Goal: Task Accomplishment & Management: Use online tool/utility

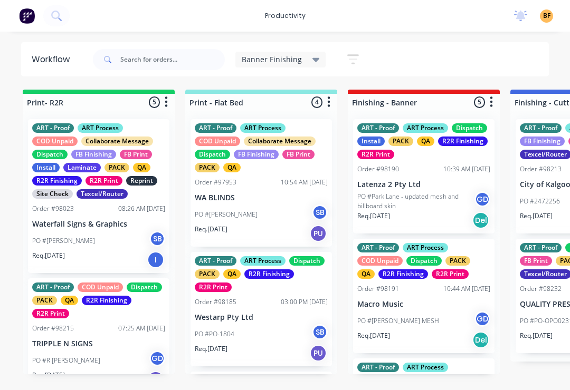
click at [443, 200] on p "PO #Park Lane - updated mesh and billboard skin" at bounding box center [415, 201] width 117 height 19
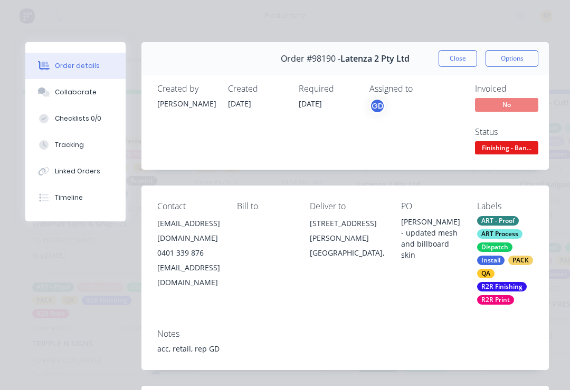
click at [55, 145] on div "Tracking" at bounding box center [69, 144] width 29 height 9
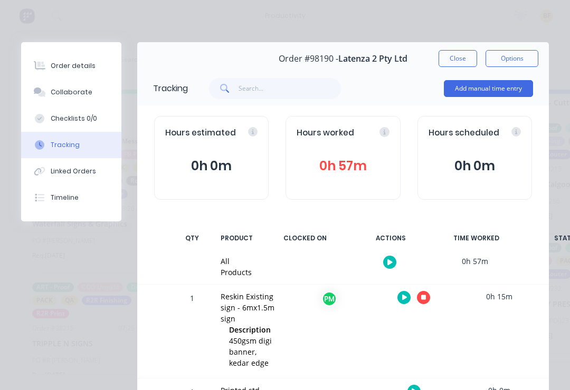
click at [430, 293] on button "button" at bounding box center [423, 297] width 13 height 13
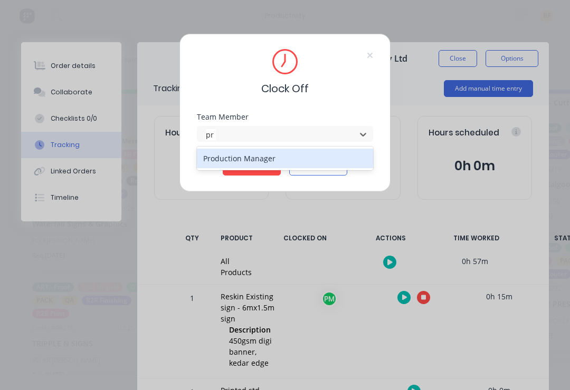
type input "pr"
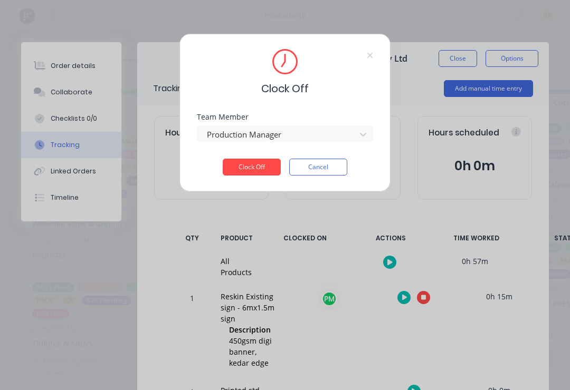
click at [253, 160] on button "Clock Off" at bounding box center [252, 167] width 58 height 17
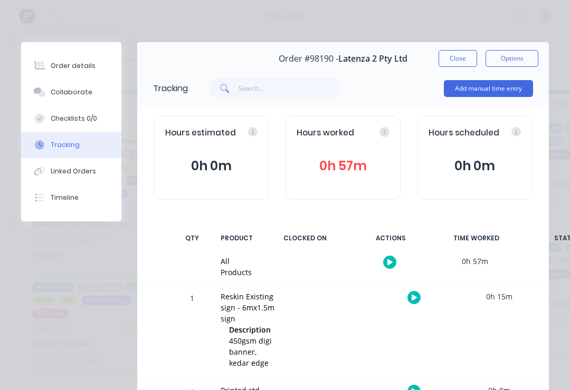
click at [474, 55] on button "Close" at bounding box center [457, 58] width 39 height 17
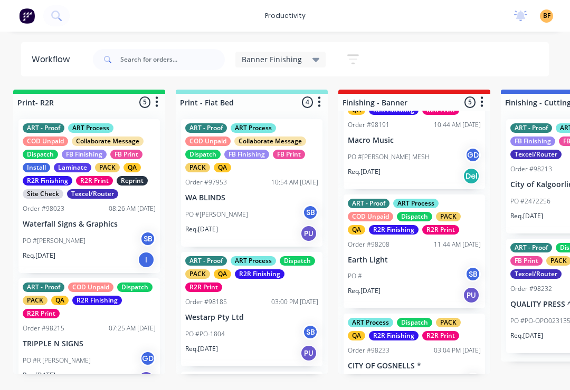
scroll to position [165, 0]
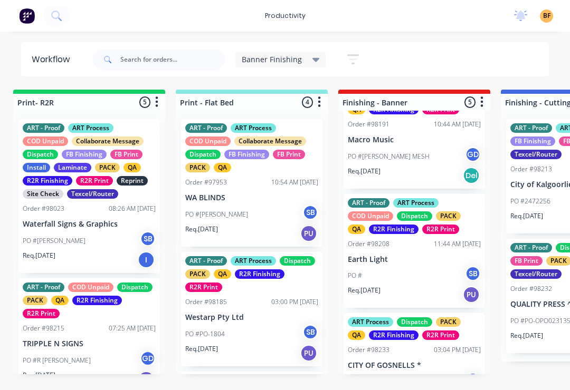
click at [409, 249] on div "ART - Proof ART Process COD Unpaid Dispatch PACK QA R2R Finishing R2R Print Ord…" at bounding box center [413, 251] width 141 height 114
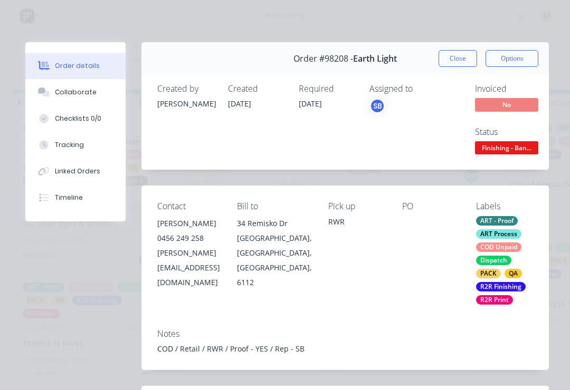
click at [88, 135] on button "Tracking" at bounding box center [75, 145] width 100 height 26
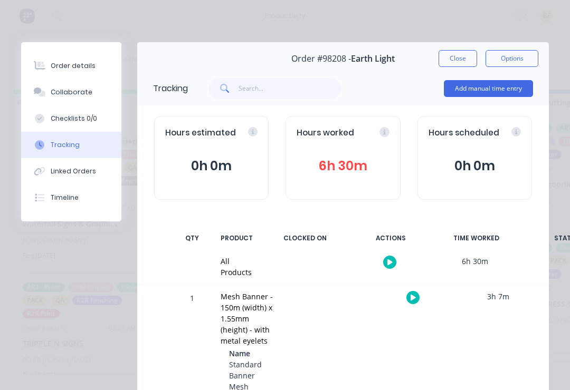
click at [418, 293] on button "button" at bounding box center [412, 297] width 13 height 13
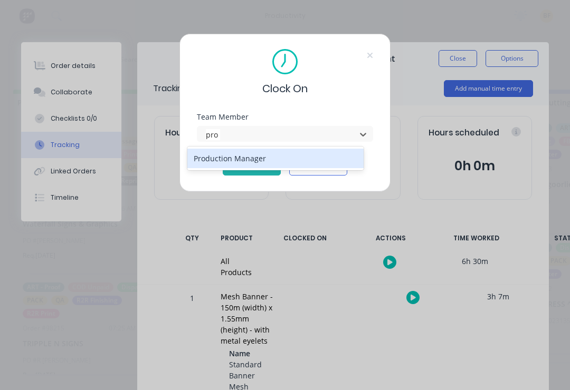
type input "pro"
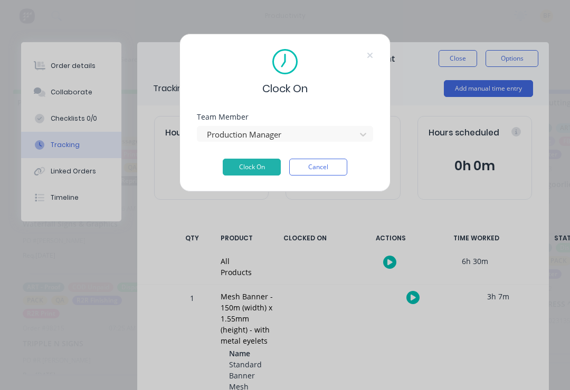
click at [241, 174] on button "Clock On" at bounding box center [252, 167] width 58 height 17
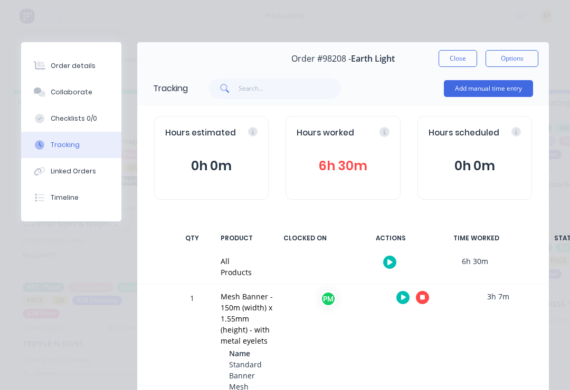
click at [475, 51] on button "Close" at bounding box center [457, 58] width 39 height 17
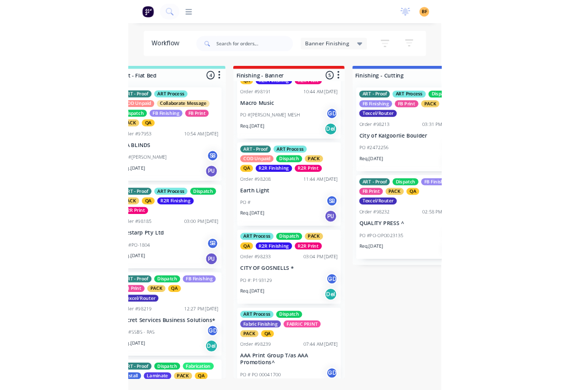
scroll to position [0, 204]
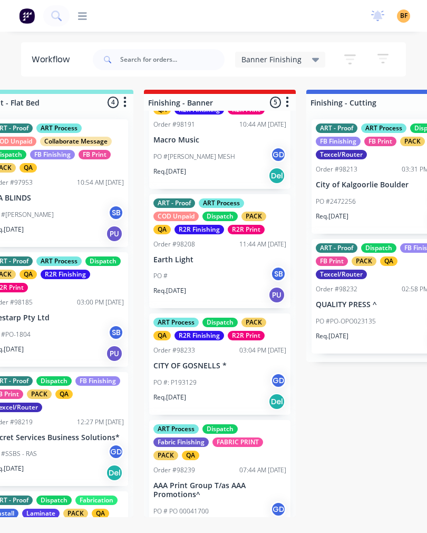
click at [234, 251] on div "ART - Proof ART Process COD Unpaid Dispatch PACK QA R2R Finishing R2R Print Ord…" at bounding box center [219, 251] width 141 height 114
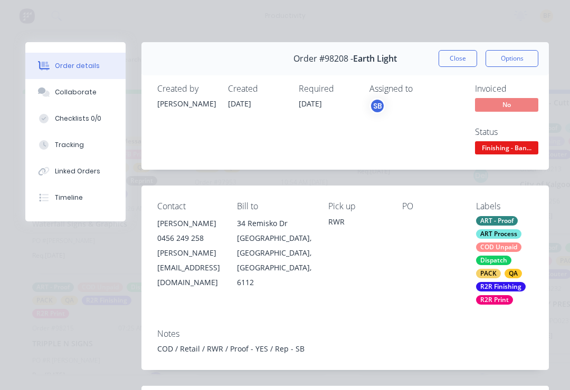
click at [50, 155] on button "Tracking" at bounding box center [75, 145] width 100 height 26
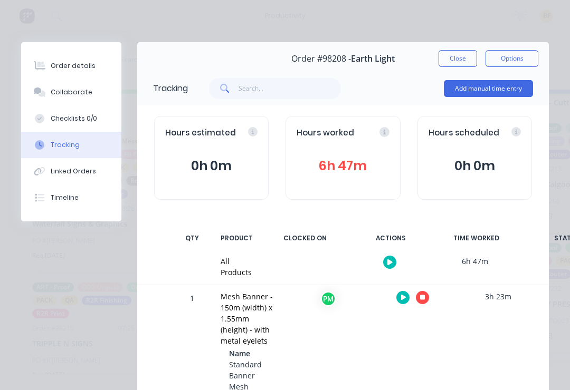
click at [423, 286] on div at bounding box center [412, 298] width 79 height 26
click at [425, 300] on button "button" at bounding box center [422, 297] width 13 height 13
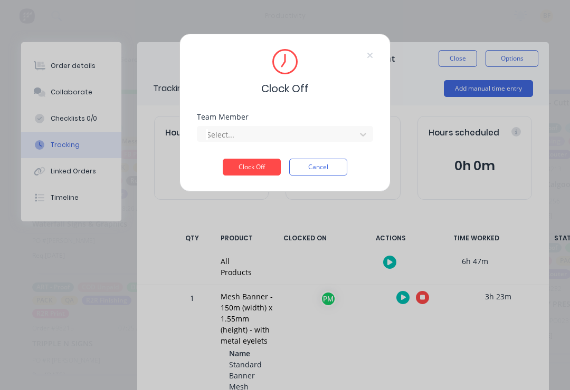
click at [351, 145] on div "Team Member Select..." at bounding box center [285, 135] width 176 height 45
click at [255, 175] on button "Clock Off" at bounding box center [252, 167] width 58 height 17
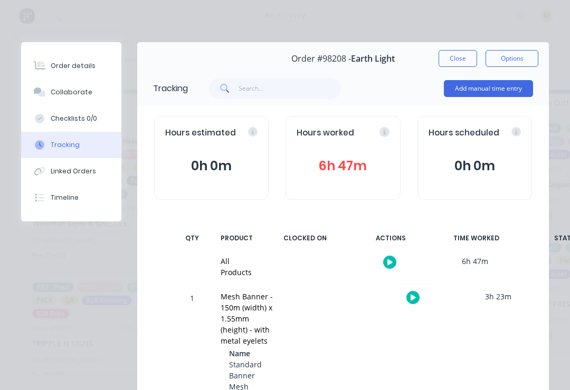
click at [462, 63] on button "Close" at bounding box center [457, 58] width 39 height 17
